Goal: Transaction & Acquisition: Purchase product/service

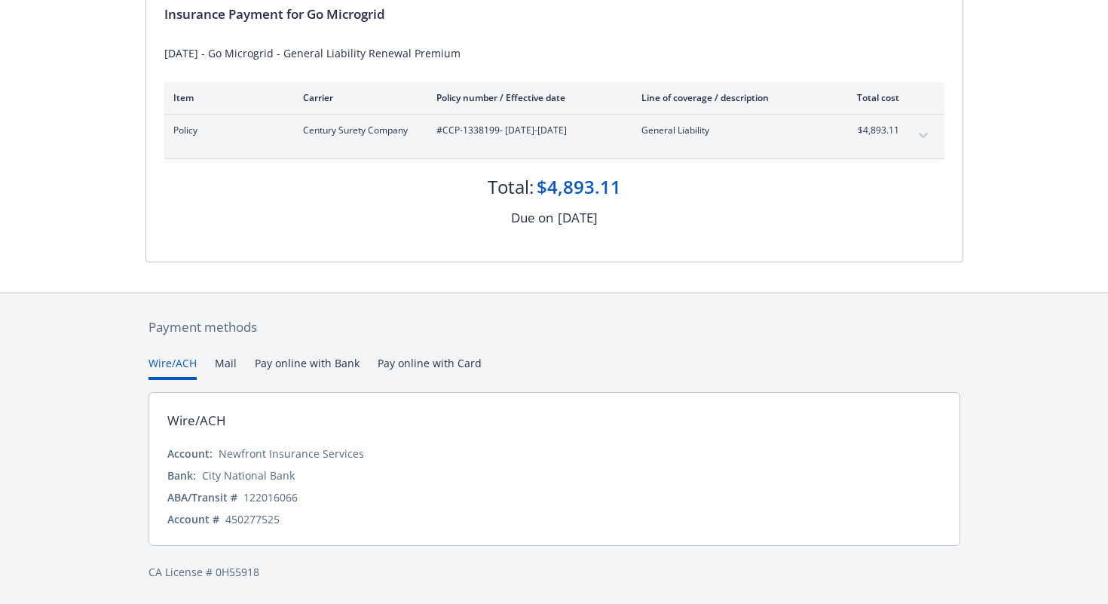
scroll to position [171, 0]
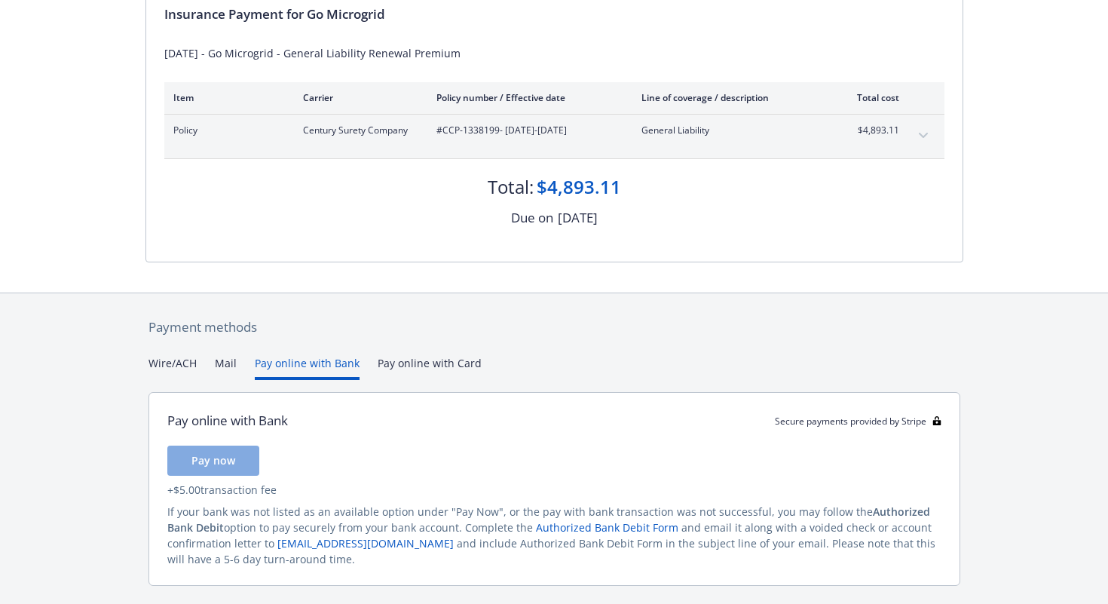
click at [320, 364] on button "Pay online with Bank" at bounding box center [307, 367] width 105 height 25
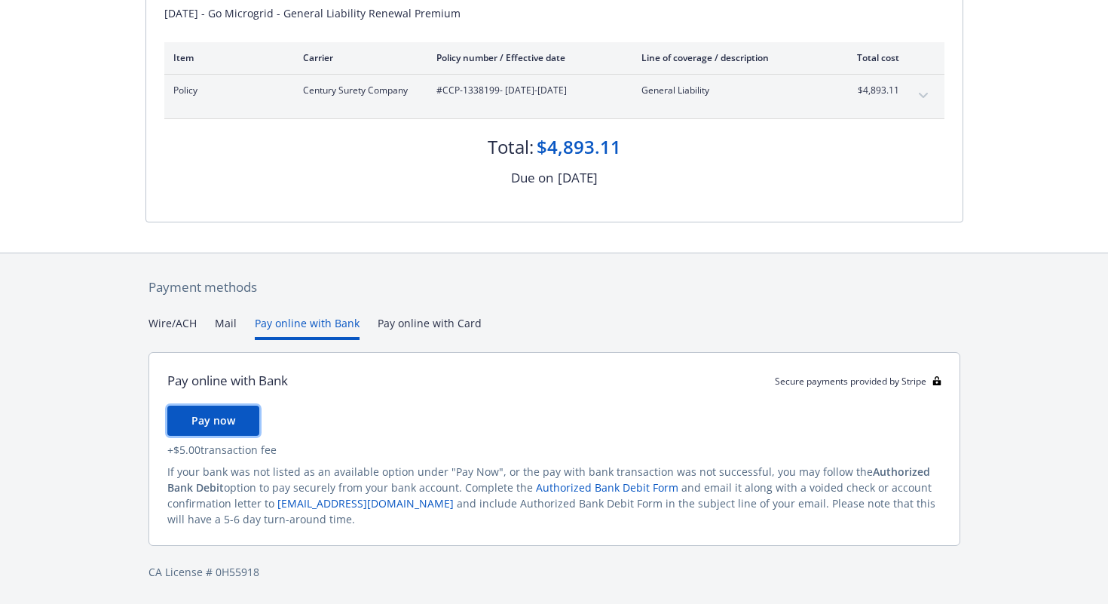
click at [229, 427] on span "Pay now" at bounding box center [213, 420] width 44 height 14
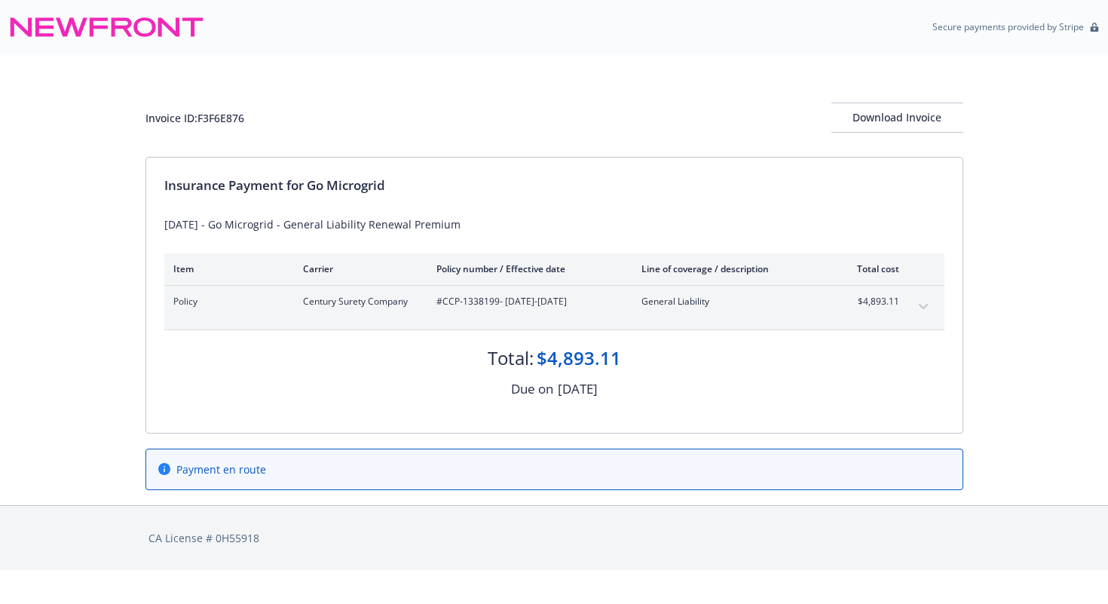
click at [920, 304] on icon "expand content" at bounding box center [923, 307] width 9 height 6
